Goal: Information Seeking & Learning: Find specific fact

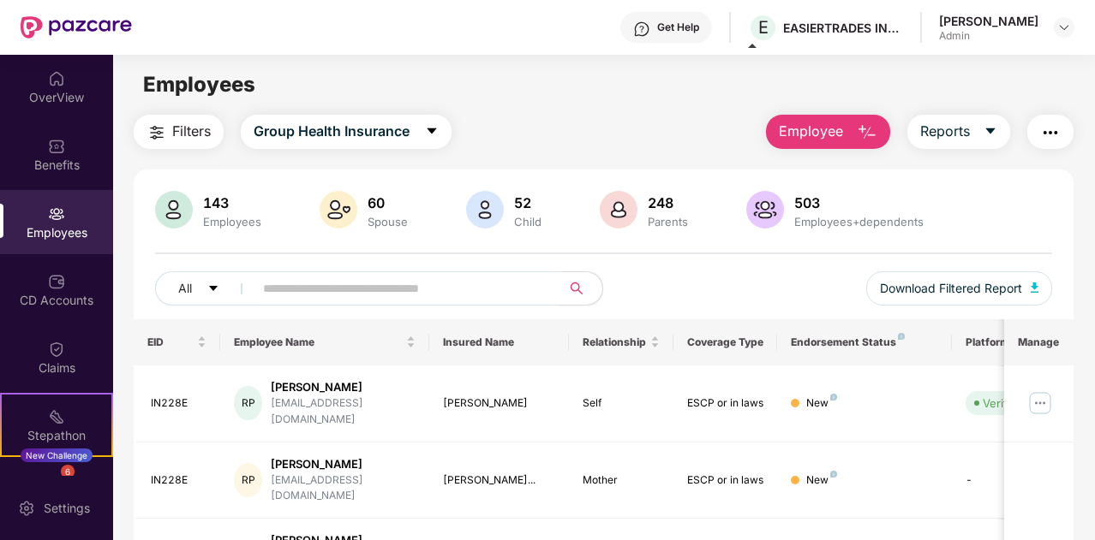
click at [196, 135] on span "Filters" at bounding box center [191, 131] width 39 height 21
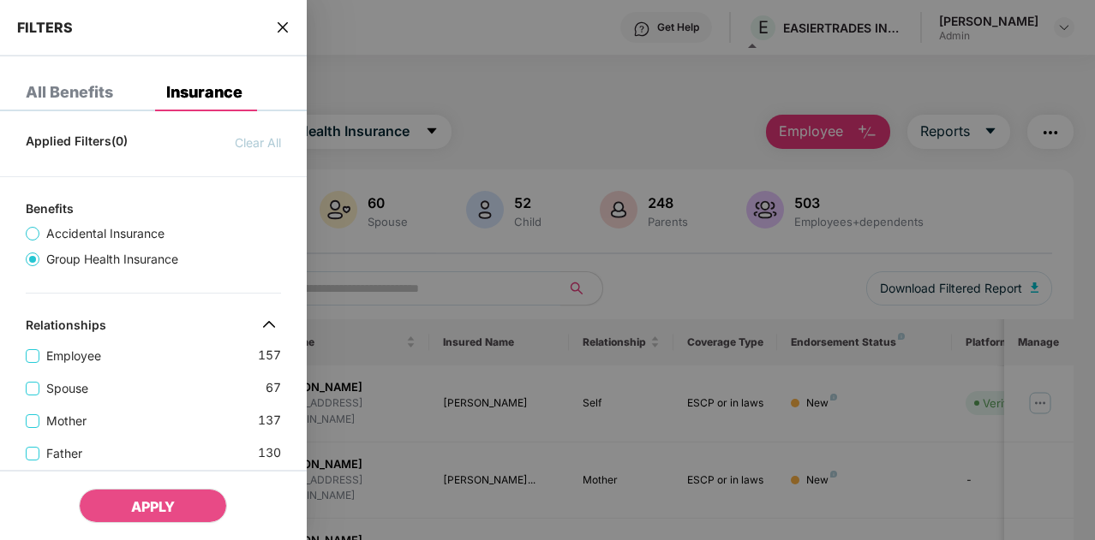
click at [404, 71] on div at bounding box center [547, 270] width 1095 height 540
click at [282, 24] on icon "close" at bounding box center [283, 28] width 14 height 14
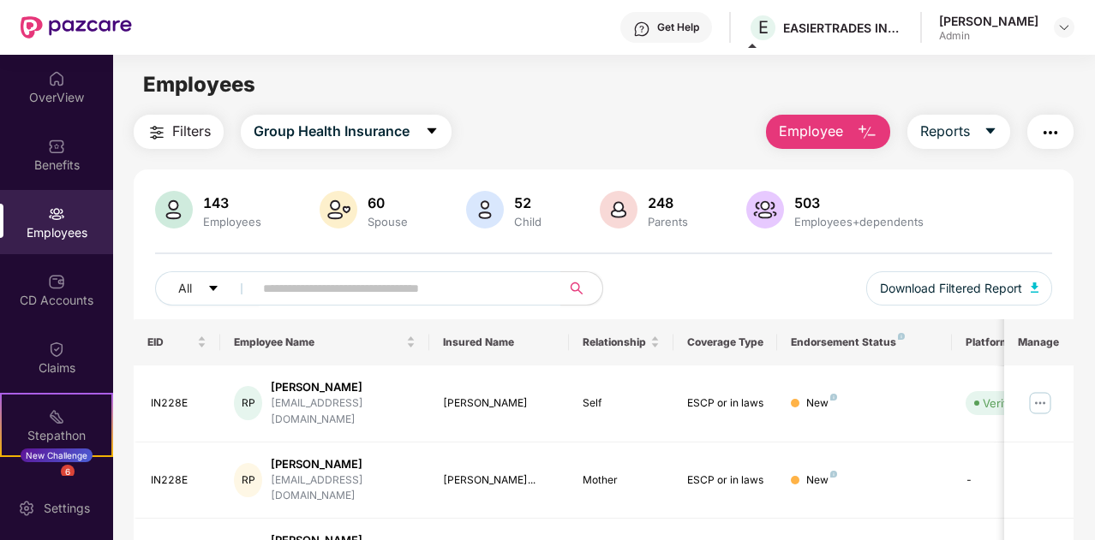
click at [170, 134] on button "Filters" at bounding box center [179, 132] width 90 height 34
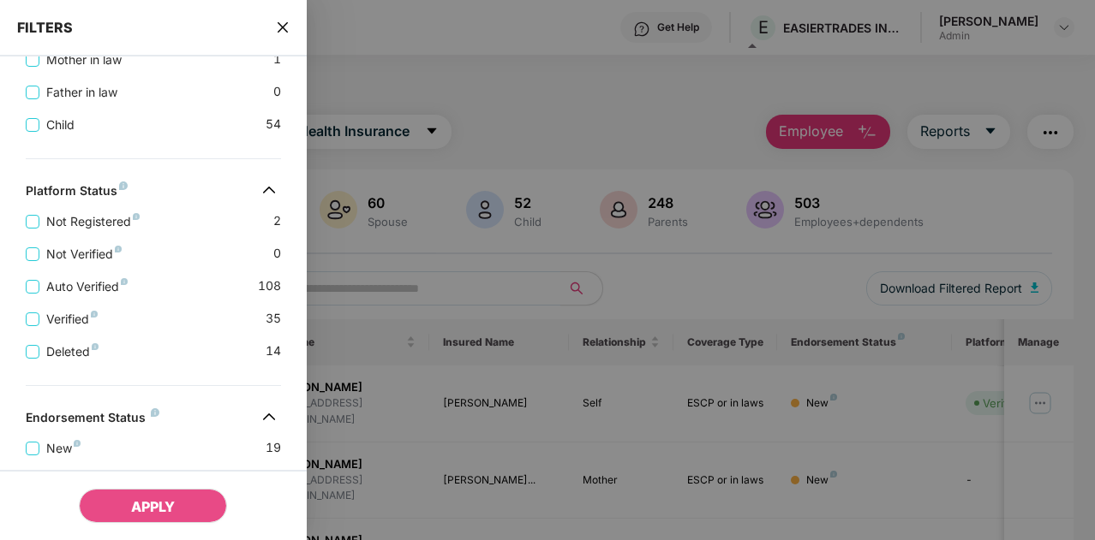
scroll to position [433, 0]
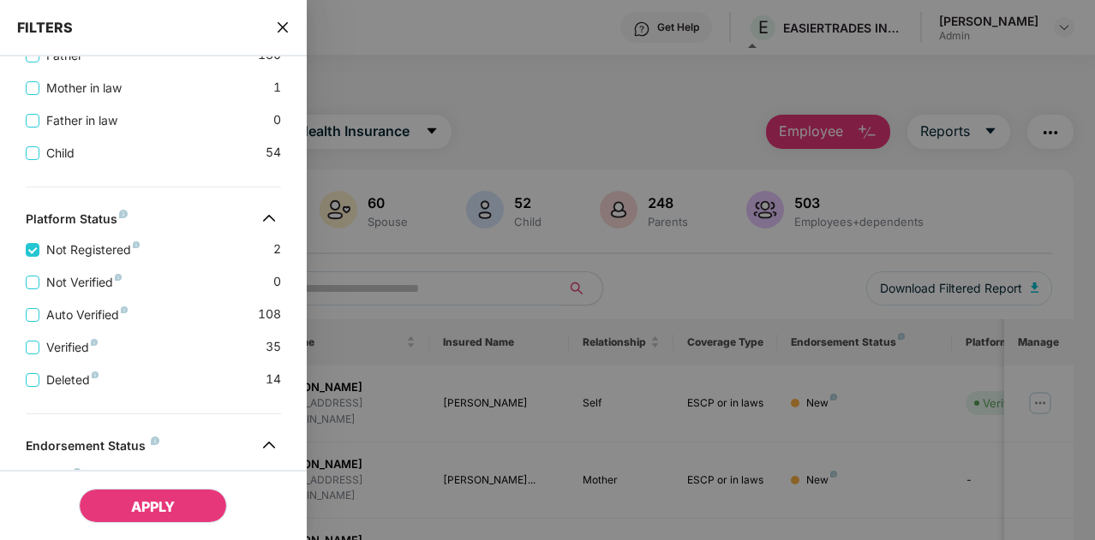
click at [140, 501] on span "APPLY" at bounding box center [153, 506] width 44 height 17
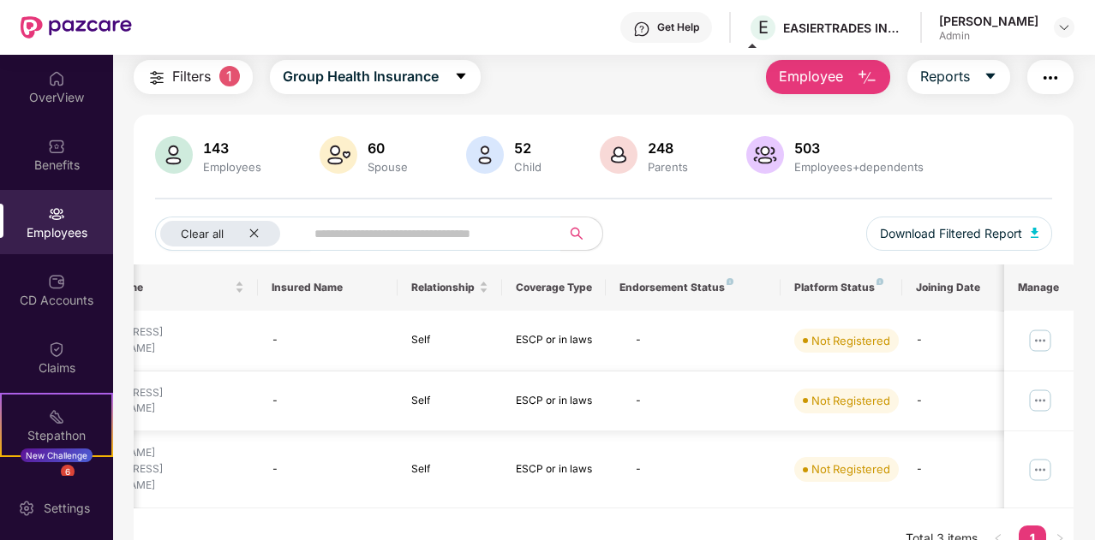
scroll to position [0, 0]
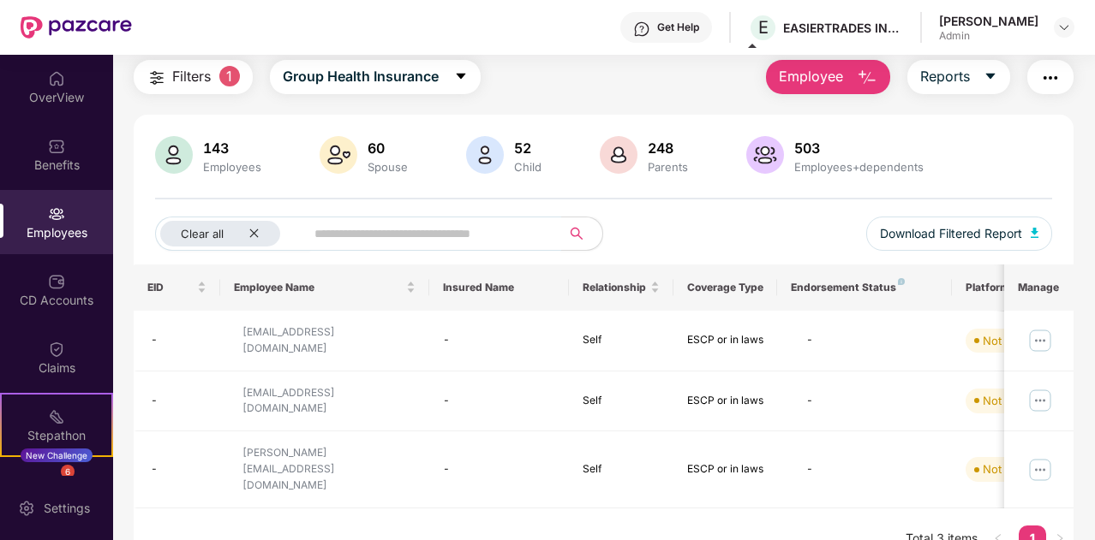
click at [442, 242] on input "text" at bounding box center [426, 234] width 224 height 26
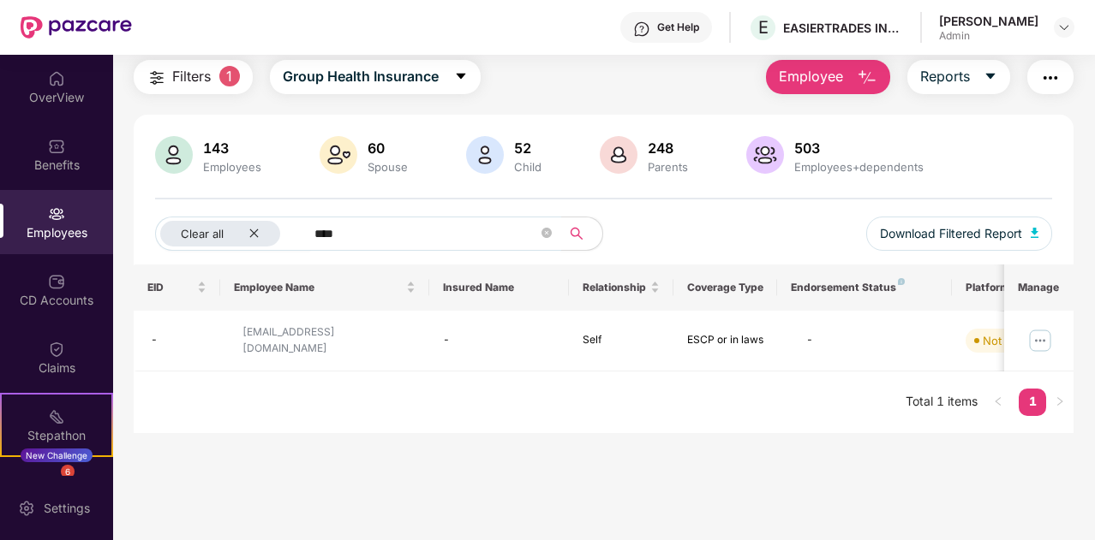
click at [402, 230] on input "****" at bounding box center [426, 234] width 224 height 26
type input "*"
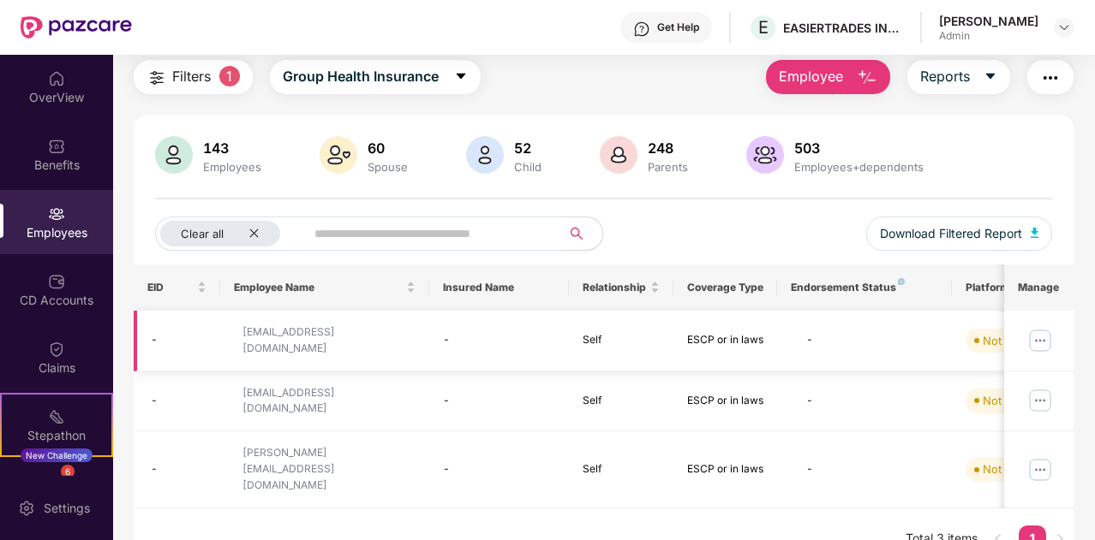
click at [312, 337] on div "[EMAIL_ADDRESS][DOMAIN_NAME]" at bounding box center [328, 341] width 173 height 33
click at [1037, 333] on img at bounding box center [1039, 340] width 27 height 27
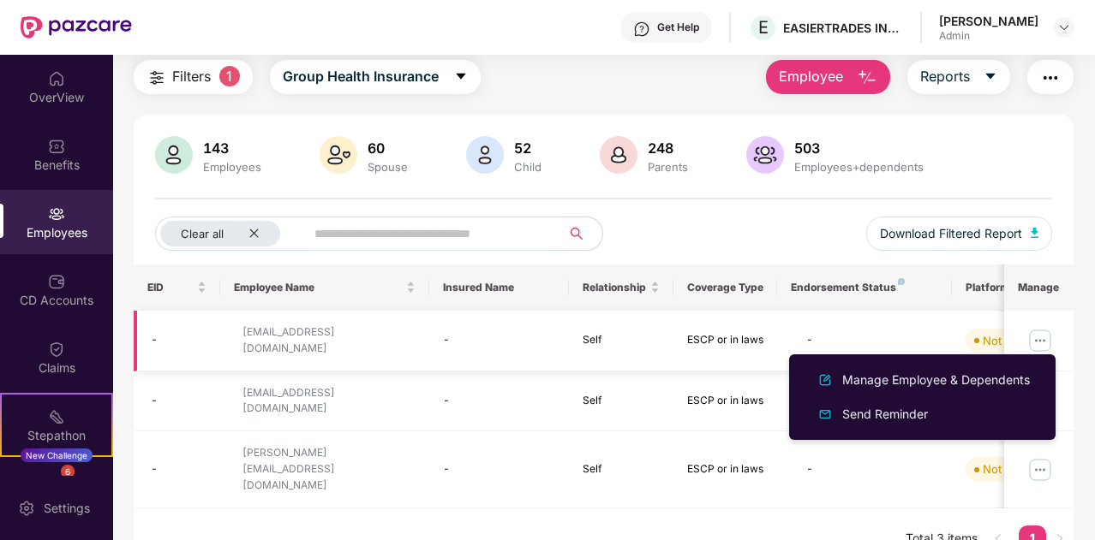
click at [351, 345] on div "[EMAIL_ADDRESS][DOMAIN_NAME]" at bounding box center [325, 341] width 182 height 33
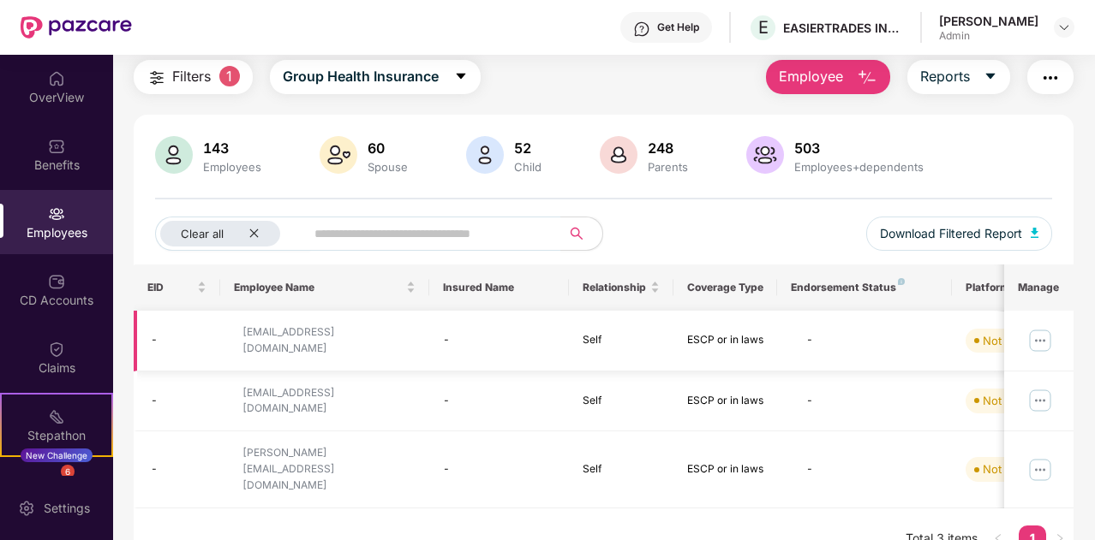
click at [546, 333] on div "-" at bounding box center [499, 340] width 112 height 16
click at [582, 333] on div "Self" at bounding box center [620, 340] width 77 height 16
click at [690, 332] on div "ESCP or in laws" at bounding box center [725, 340] width 77 height 16
click at [263, 338] on div "[EMAIL_ADDRESS][DOMAIN_NAME]" at bounding box center [328, 341] width 173 height 33
